Goal: Register for event/course

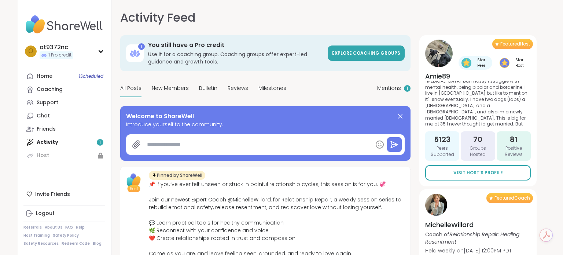
type textarea "*"
click at [384, 85] on span "Mentions" at bounding box center [389, 88] width 24 height 8
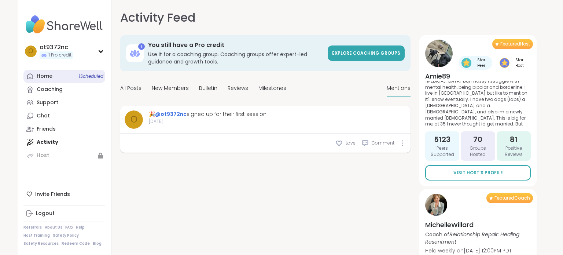
click at [64, 78] on link "Home 1 Scheduled" at bounding box center [64, 76] width 82 height 13
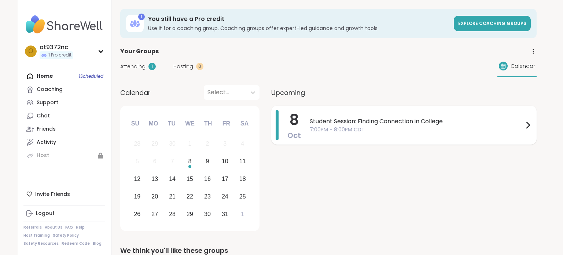
click at [347, 124] on span "Student Session: Finding Connection in College" at bounding box center [417, 121] width 214 height 9
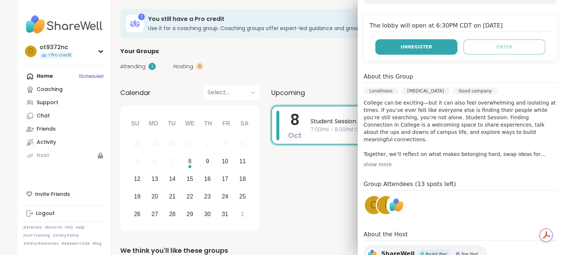
scroll to position [156, 0]
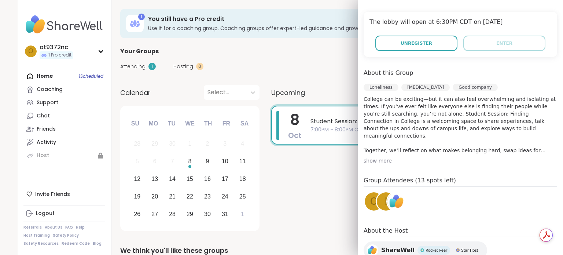
click at [379, 203] on div "i" at bounding box center [386, 201] width 18 height 18
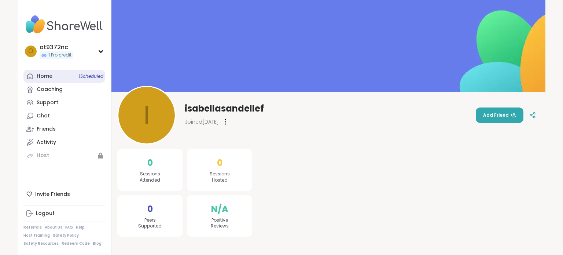
click at [81, 80] on link "Home 1 Scheduled" at bounding box center [64, 76] width 82 height 13
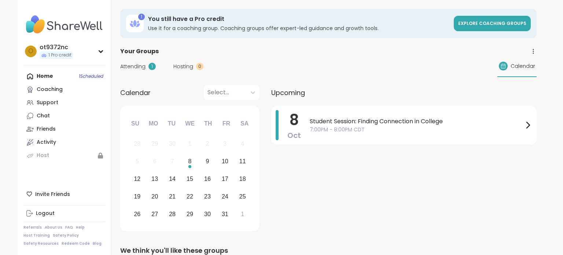
click at [40, 74] on div "Home 1 Scheduled Coaching Support Chat Friends Activity Host" at bounding box center [64, 116] width 82 height 92
click at [48, 88] on div "Coaching" at bounding box center [50, 89] width 26 height 7
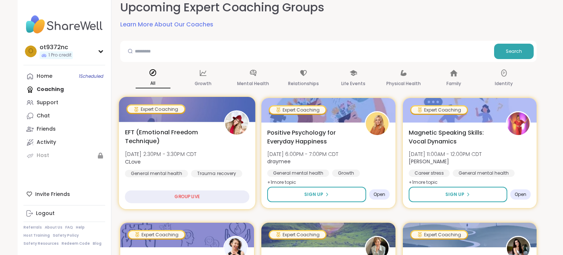
scroll to position [48, 0]
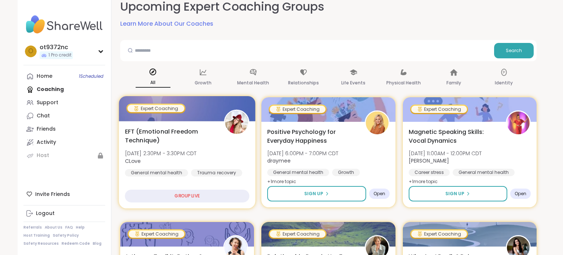
click at [172, 133] on span "EFT (Emotional Freedom Technique)" at bounding box center [170, 136] width 91 height 18
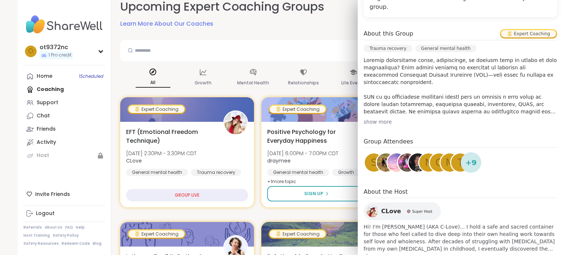
scroll to position [0, 0]
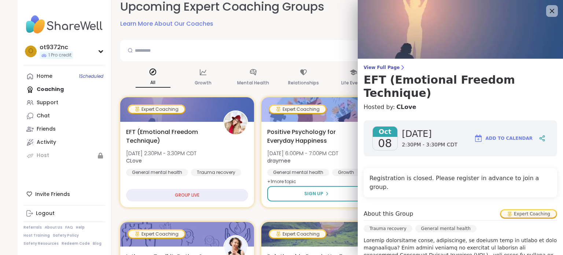
click at [402, 141] on span "2:30PM - 3:30PM CDT" at bounding box center [429, 144] width 55 height 7
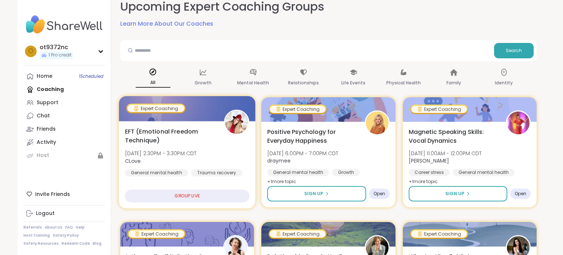
click at [184, 184] on div "EFT (Emotional Freedom Technique) Wed, Oct 08 | 2:30PM - 3:30PM CDT CLove Gener…" at bounding box center [187, 164] width 137 height 87
click at [182, 195] on div "GROUP LIVE" at bounding box center [187, 195] width 125 height 13
click at [196, 197] on div "GROUP LIVE" at bounding box center [187, 195] width 125 height 13
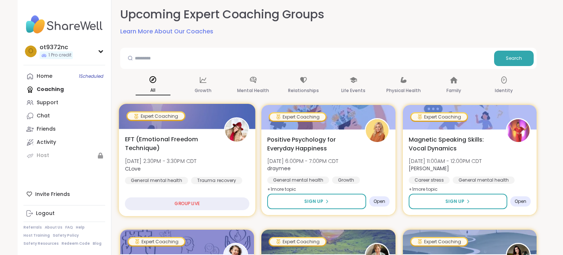
scroll to position [40, 0]
click at [219, 144] on div "EFT (Emotional Freedom Technique) Wed, Oct 08 | 2:30PM - 3:30PM CDT CLove Gener…" at bounding box center [187, 159] width 125 height 49
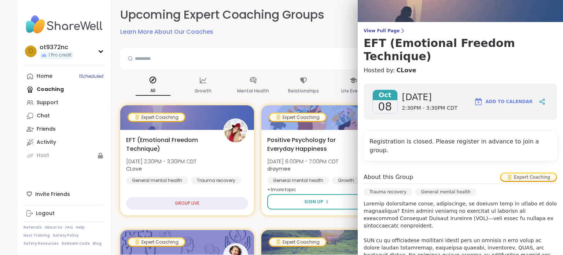
scroll to position [36, 0]
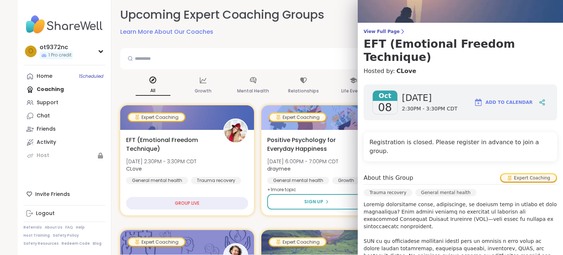
click at [515, 99] on span "Add to Calendar" at bounding box center [508, 102] width 47 height 7
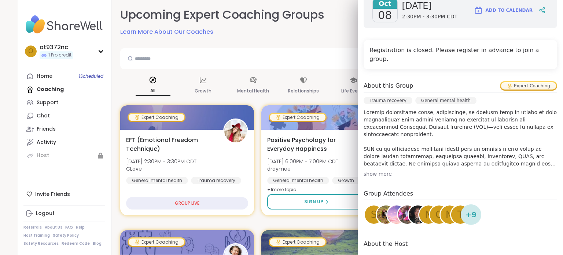
scroll to position [180, 0]
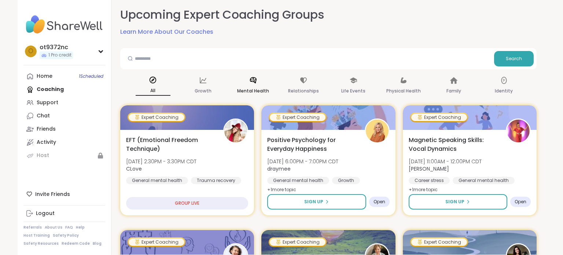
click at [255, 78] on icon at bounding box center [253, 80] width 8 height 8
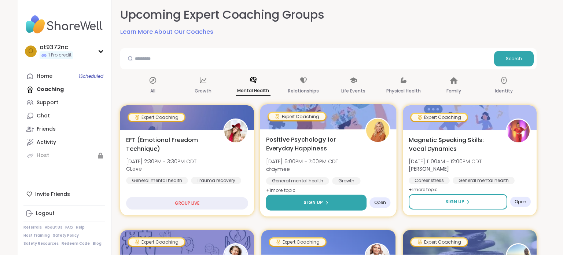
click at [321, 203] on span "Sign Up" at bounding box center [313, 202] width 19 height 7
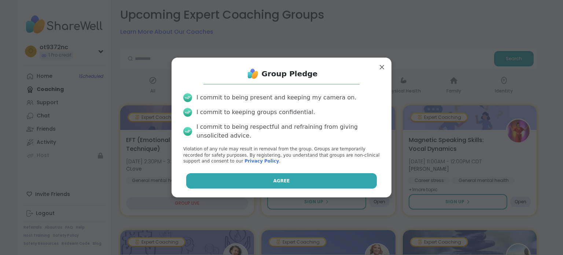
click at [320, 185] on button "Agree" at bounding box center [281, 180] width 191 height 15
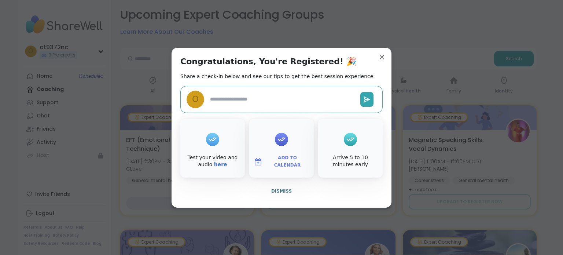
type textarea "*"
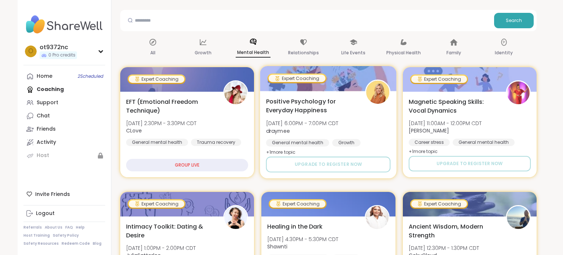
click at [358, 113] on div "Positive Psychology for Everyday Happiness Wed, Oct 08 | 6:00PM - 7:00PM CDT dr…" at bounding box center [328, 127] width 125 height 60
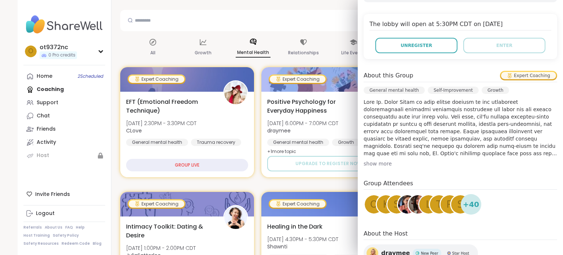
scroll to position [176, 0]
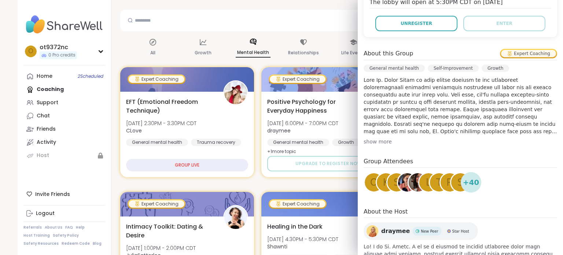
click at [403, 184] on img at bounding box center [407, 182] width 18 height 18
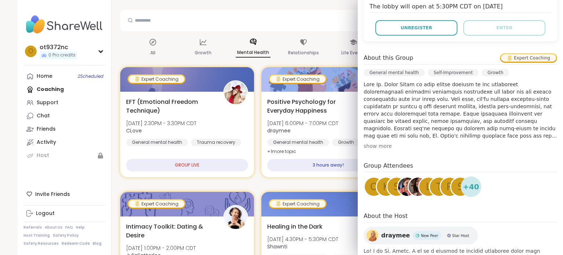
scroll to position [217, 0]
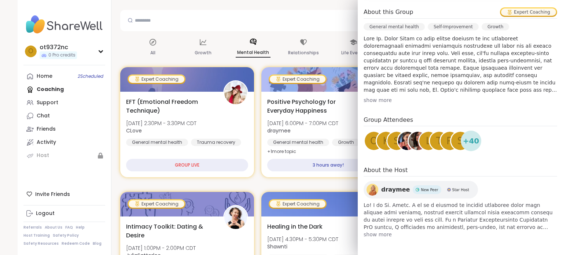
click at [376, 188] on img at bounding box center [372, 190] width 12 height 12
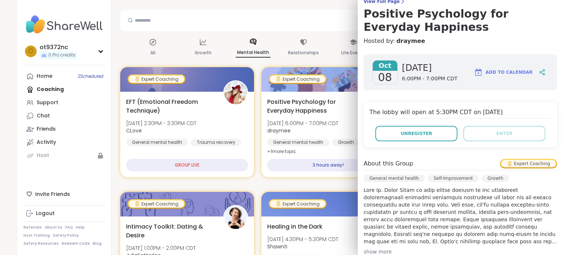
scroll to position [66, 0]
click at [499, 72] on span "Add to Calendar" at bounding box center [508, 72] width 47 height 7
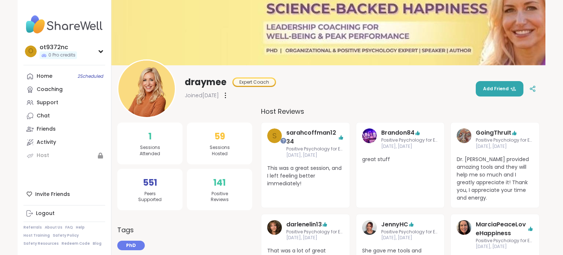
scroll to position [42, 0]
